Goal: Navigation & Orientation: Go to known website

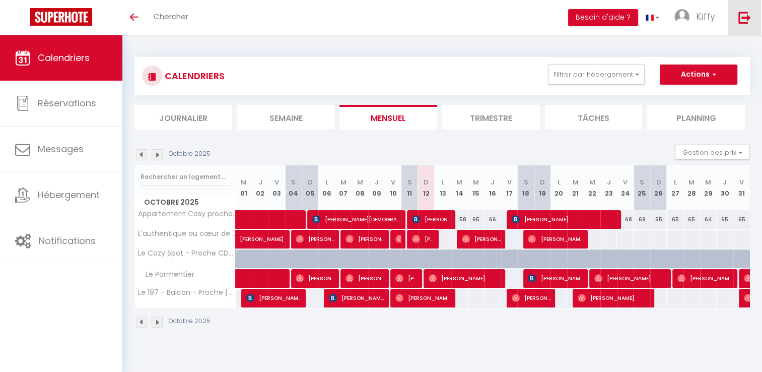
click at [744, 9] on link at bounding box center [744, 17] width 33 height 35
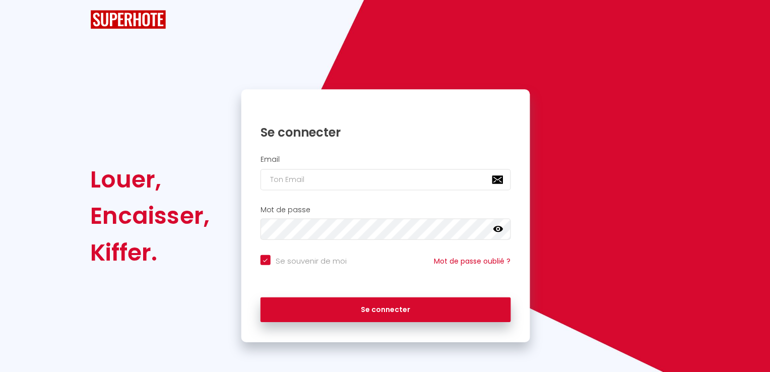
checkbox input "true"
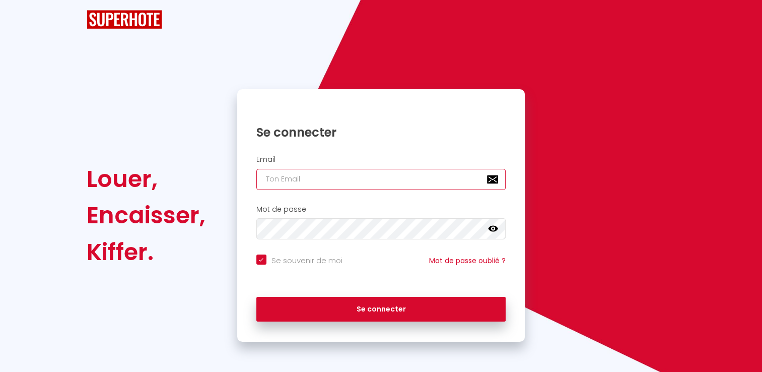
type input "[EMAIL_ADDRESS][DOMAIN_NAME]"
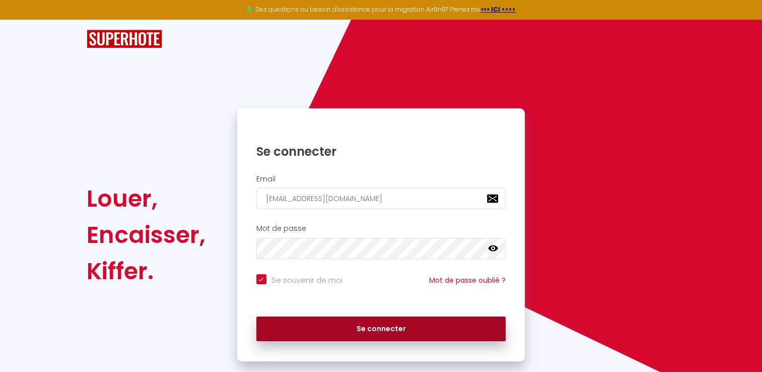
click at [381, 325] on button "Se connecter" at bounding box center [381, 328] width 250 height 25
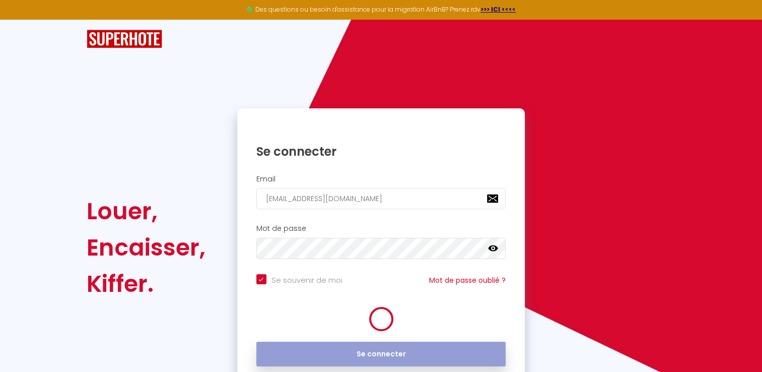
checkbox input "true"
